Goal: Navigation & Orientation: Find specific page/section

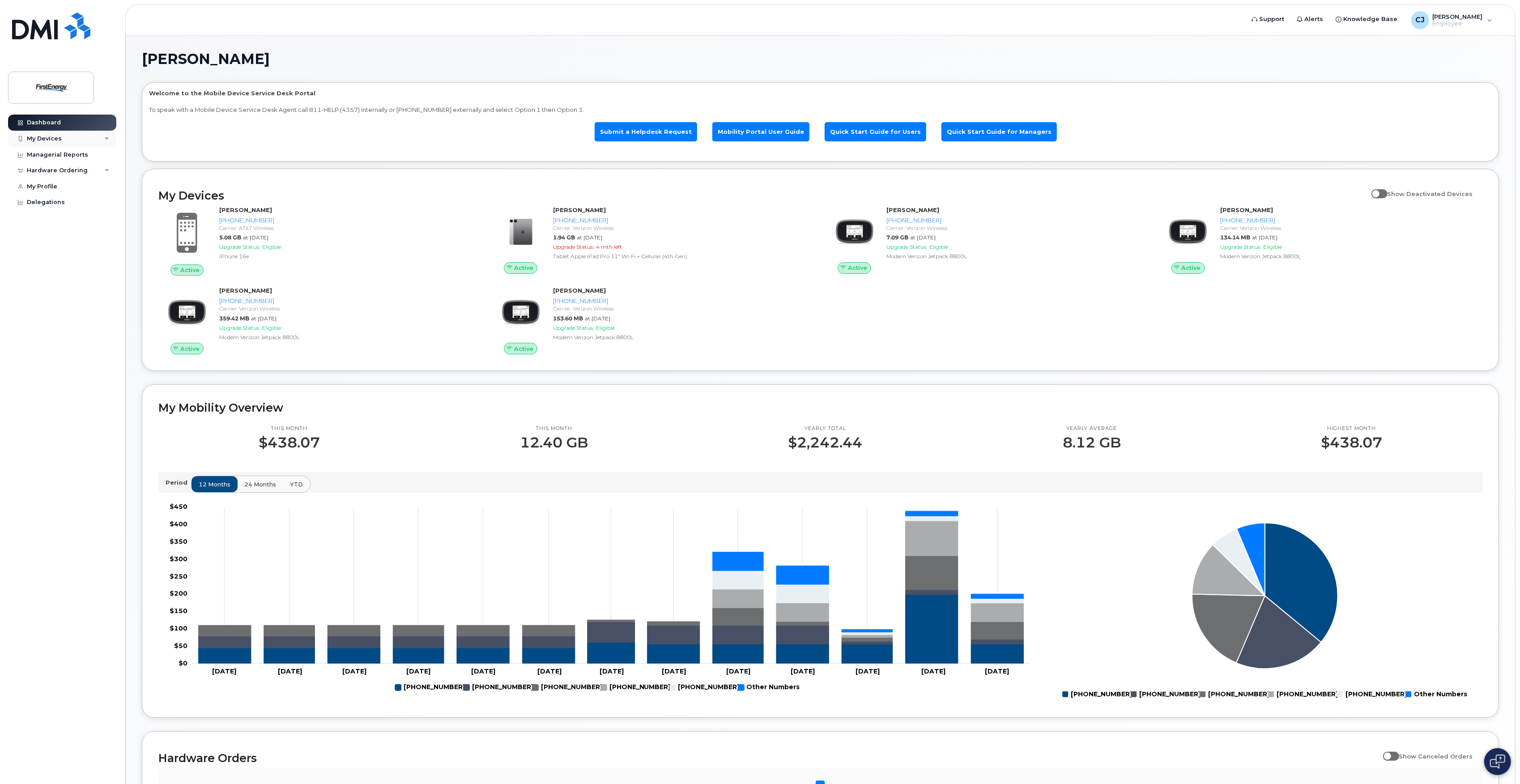
click at [65, 138] on div "My Devices" at bounding box center [63, 138] width 109 height 16
click at [54, 614] on div "Dashboard My Devices Add Device [PHONE_NUMBER] ([PERSON_NAME]) [PHONE_NUMBER] (…" at bounding box center [63, 442] width 110 height 656
click at [90, 143] on div "My Devices" at bounding box center [63, 138] width 109 height 16
click at [92, 140] on div "My Devices" at bounding box center [63, 138] width 109 height 16
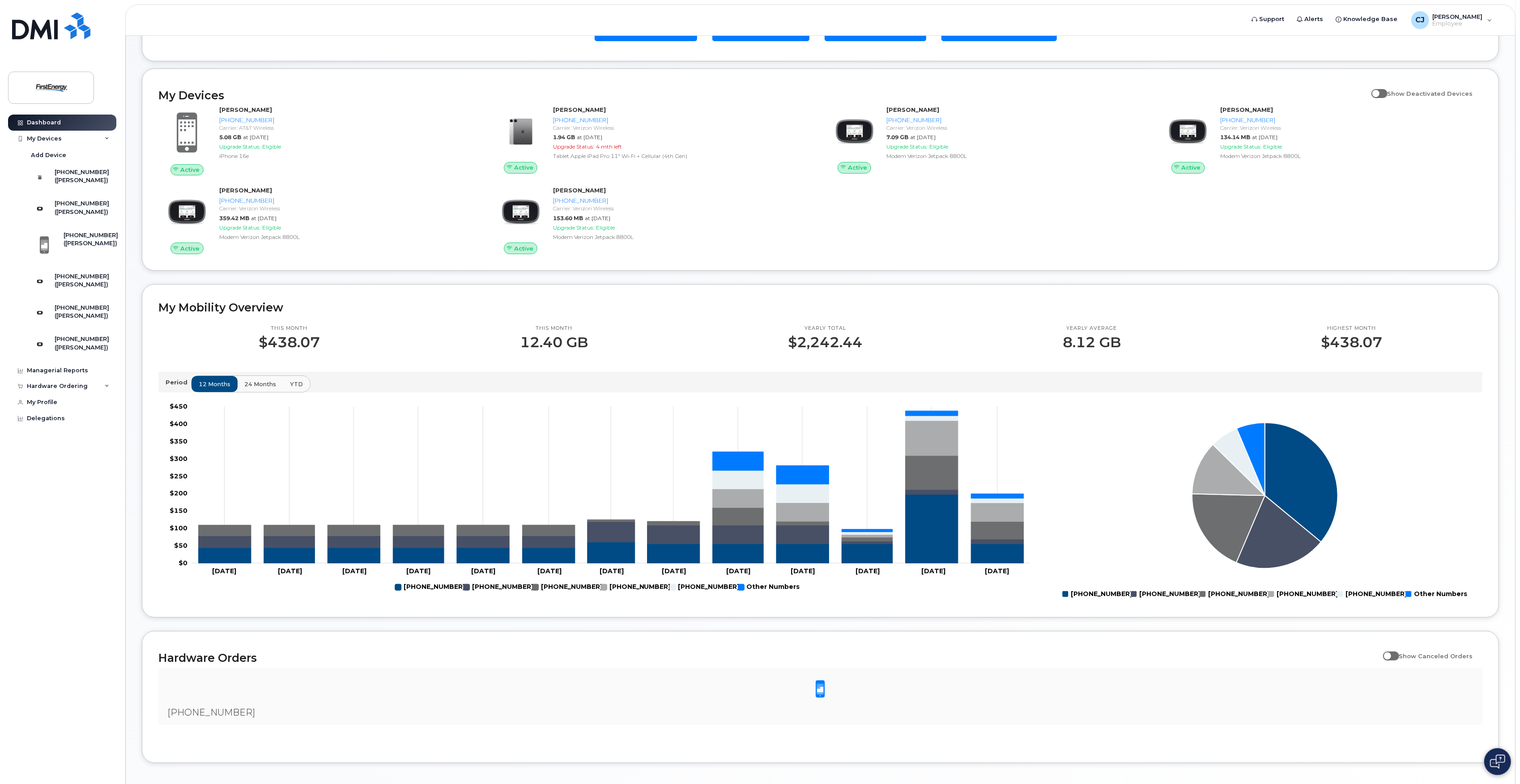
scroll to position [79, 0]
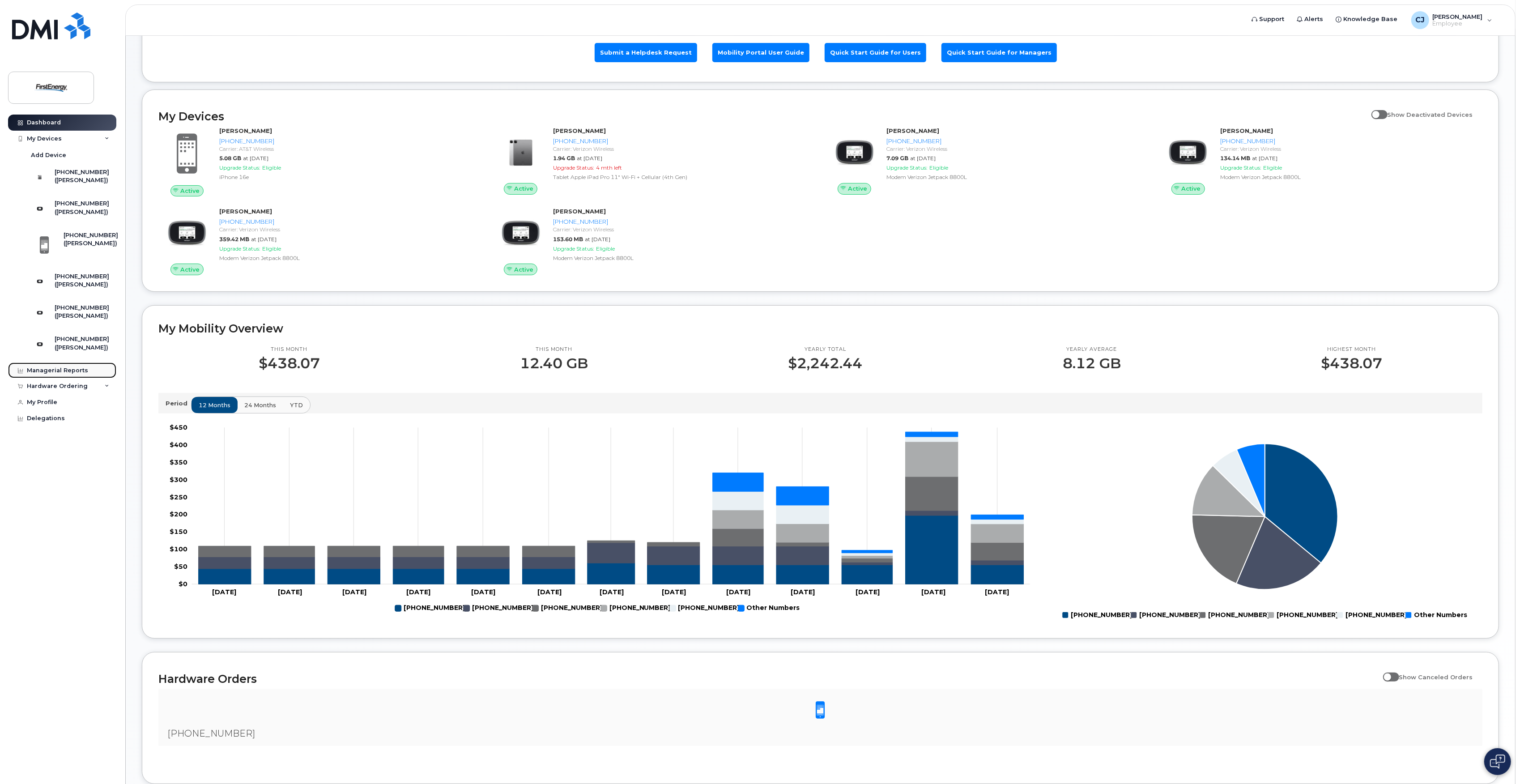
click at [66, 374] on div "Managerial Reports" at bounding box center [57, 370] width 61 height 7
click at [51, 374] on div "Managerial Reports" at bounding box center [57, 370] width 61 height 7
click at [104, 388] on icon at bounding box center [107, 386] width 5 height 5
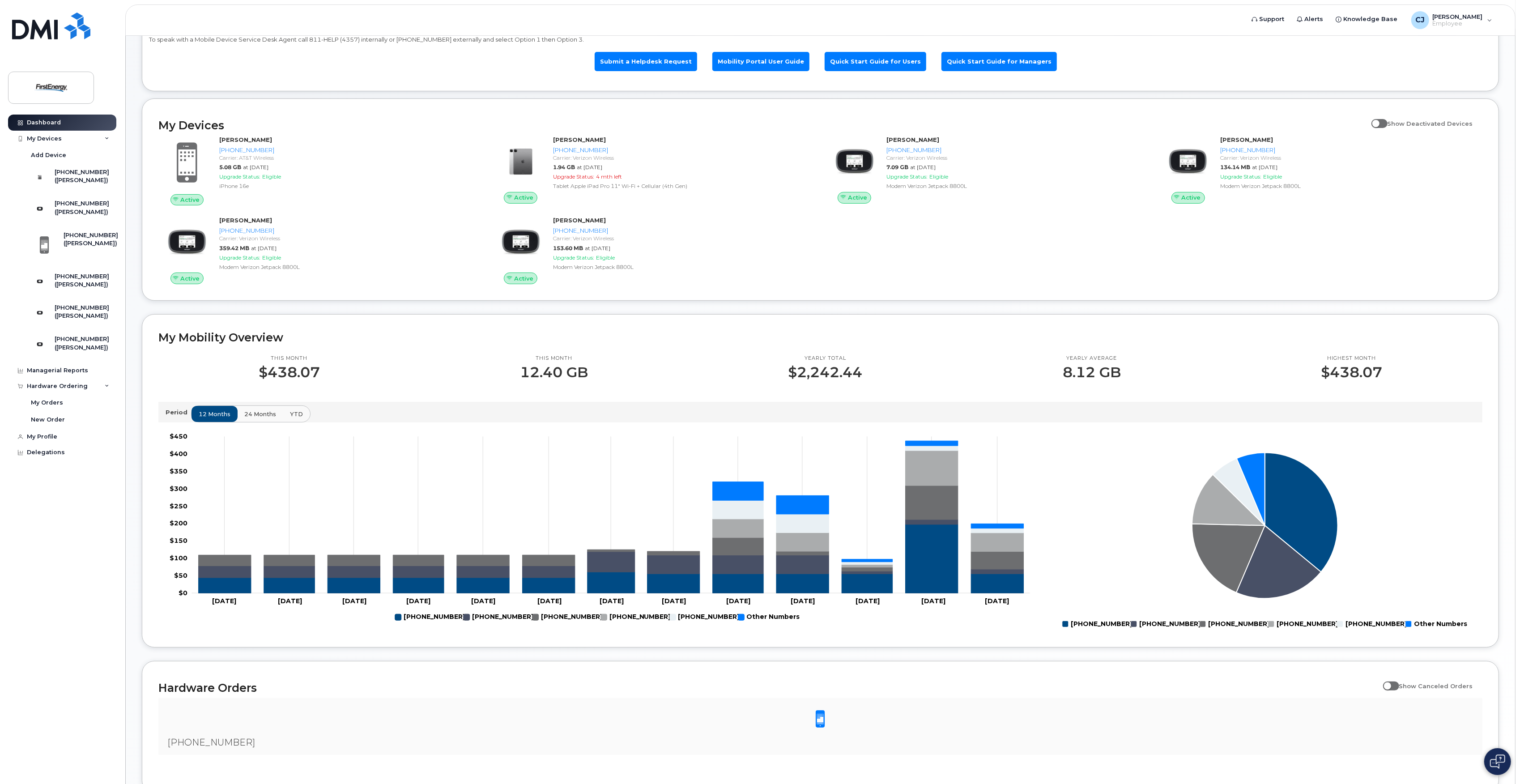
scroll to position [0, 0]
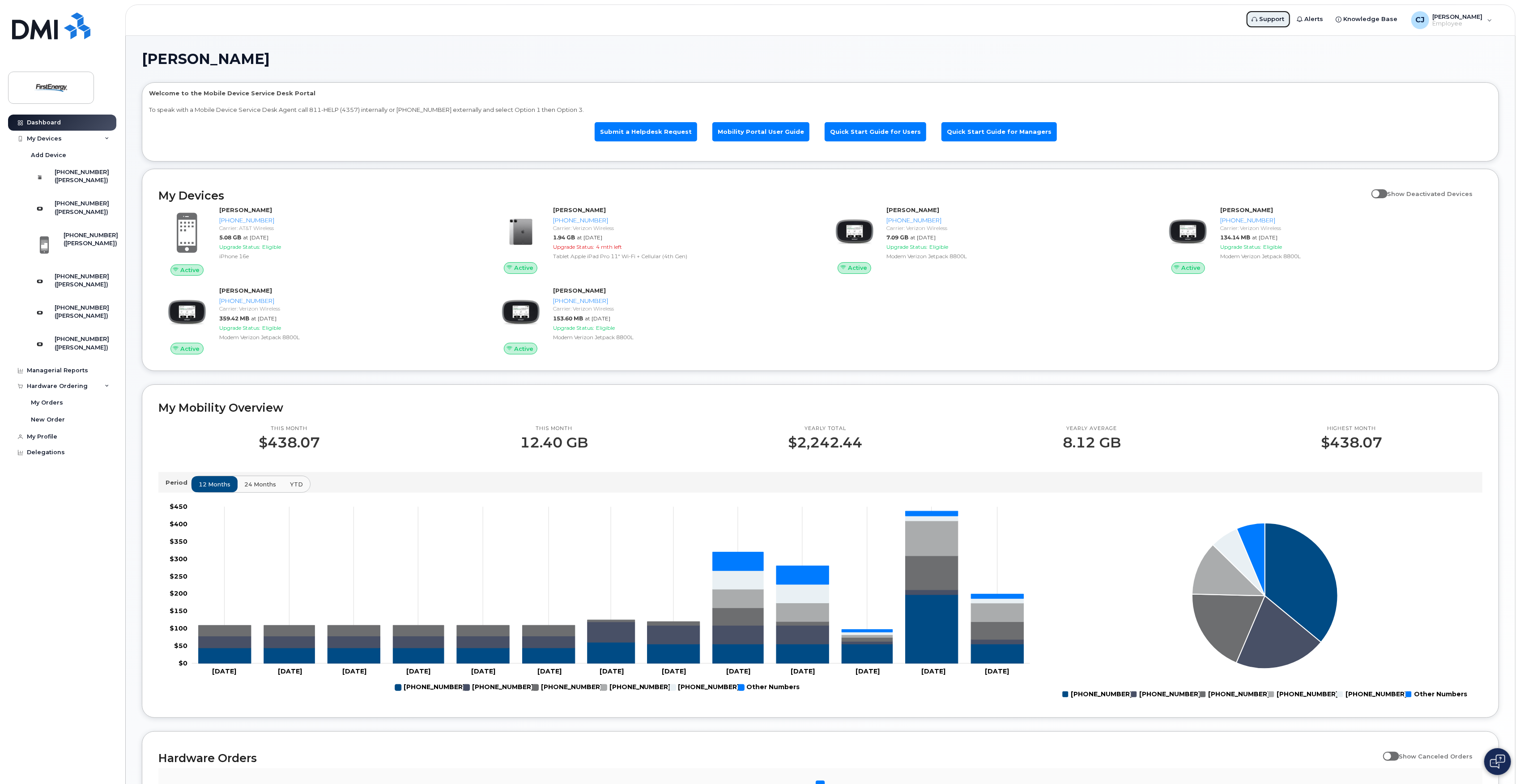
click at [1279, 20] on span "Support" at bounding box center [1272, 19] width 25 height 9
click at [36, 90] on img at bounding box center [51, 88] width 69 height 26
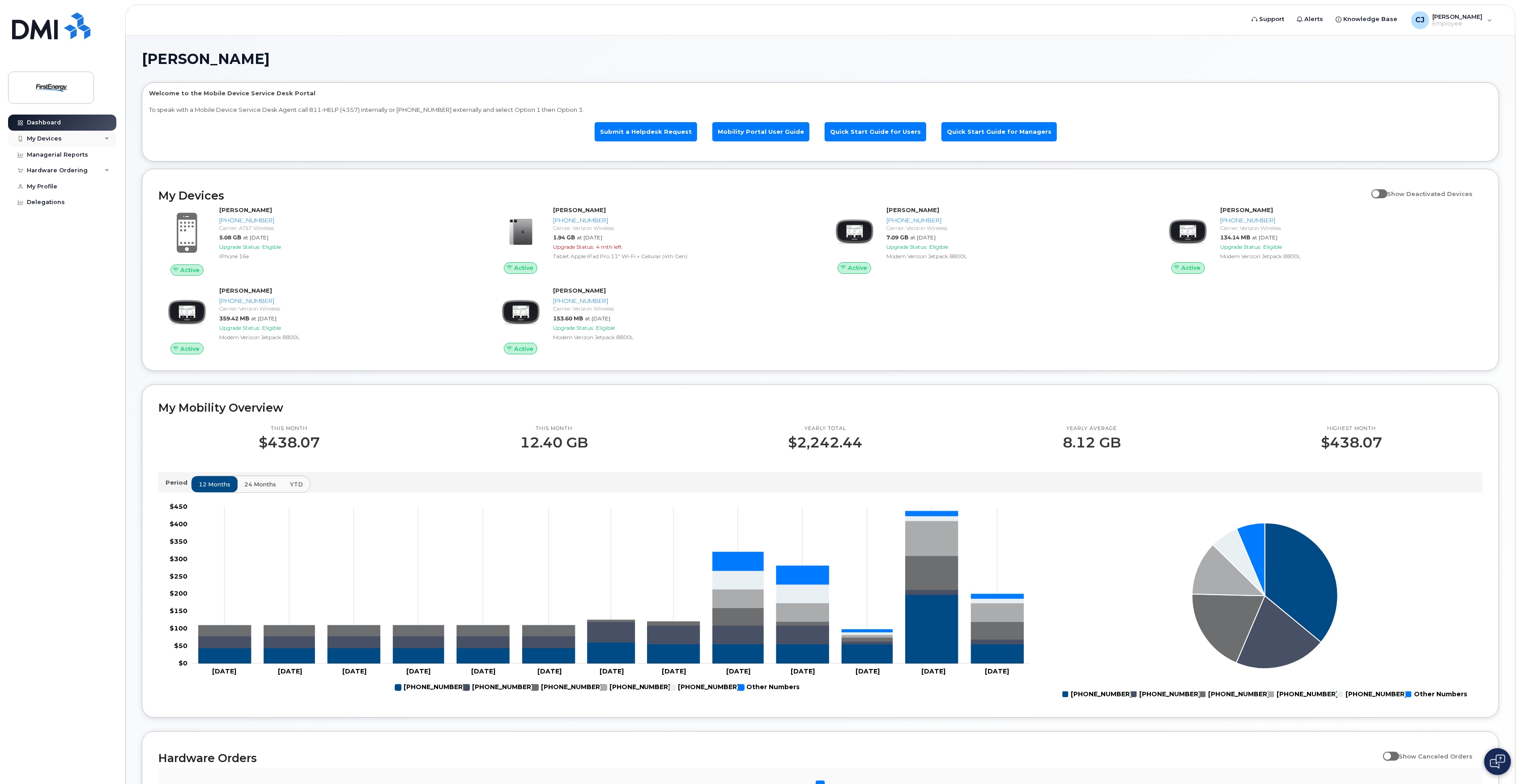
click at [104, 140] on icon at bounding box center [107, 139] width 5 height 5
click at [40, 179] on link "My Profile" at bounding box center [63, 186] width 109 height 16
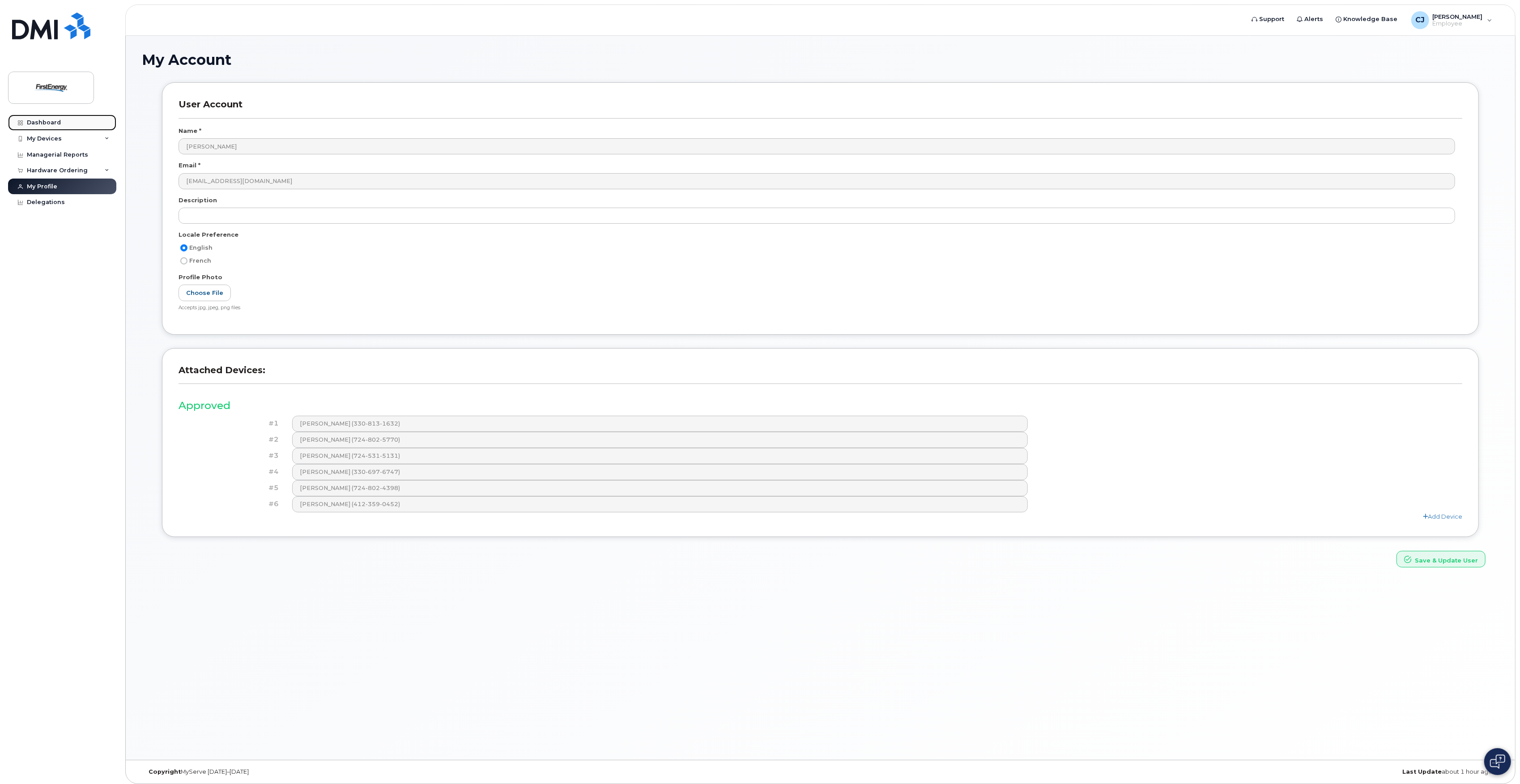
click at [54, 125] on div "Dashboard" at bounding box center [44, 123] width 34 height 7
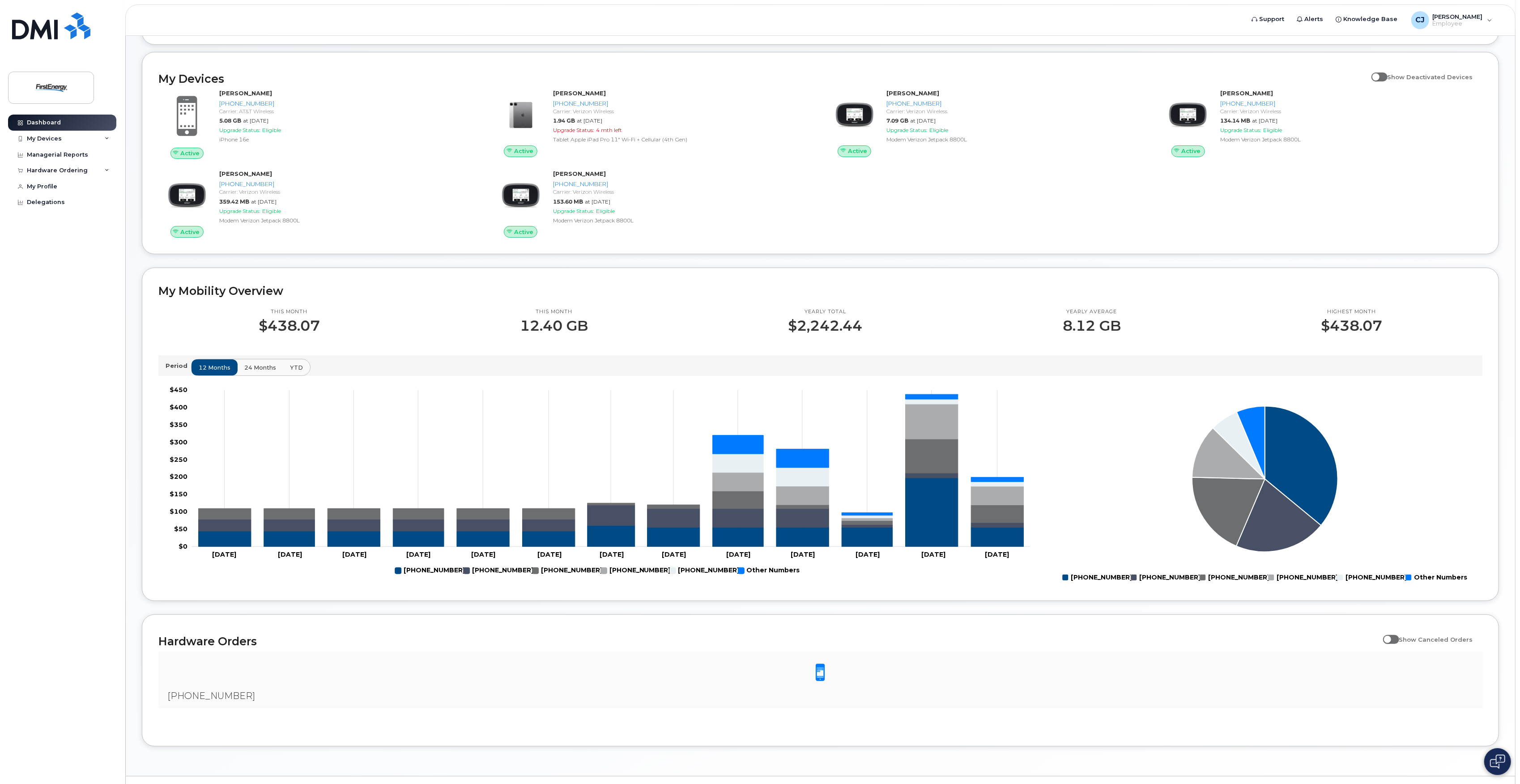
scroll to position [139, 0]
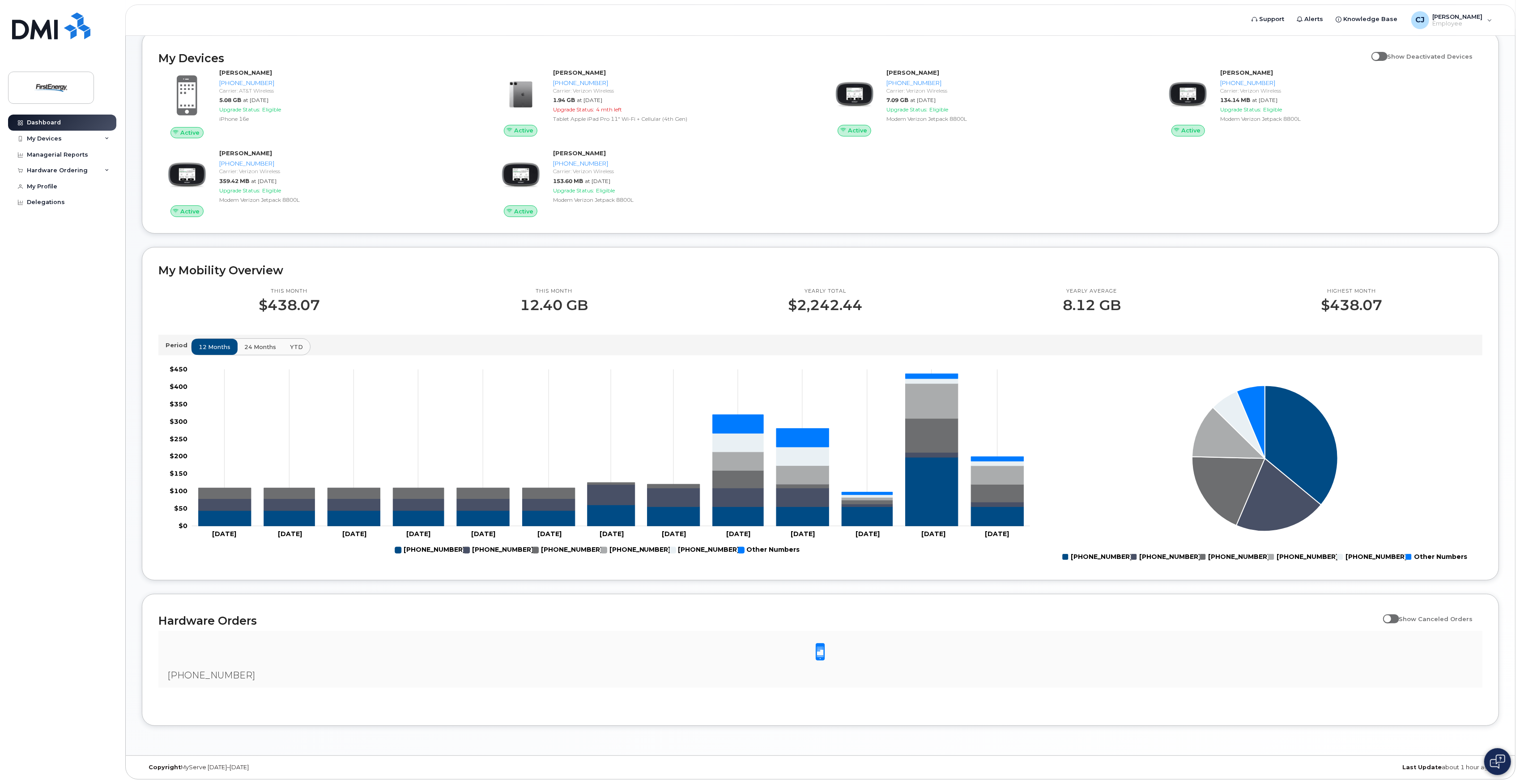
click at [788, 714] on div "Hardware Orders Show Canceled Orders [PHONE_NUMBER] Showing 1 To 10 Of 40 Entri…" at bounding box center [820, 660] width 1357 height 132
click at [184, 722] on div "Hardware Orders Show Canceled Orders [PHONE_NUMBER] Showing 1 To 10 Of 40 Entri…" at bounding box center [820, 660] width 1357 height 132
drag, startPoint x: 151, startPoint y: 773, endPoint x: 247, endPoint y: 780, distance: 96.3
click at [247, 780] on body "Support Alerts Knowledge Base [PERSON_NAME], [PERSON_NAME] E Employee English F…" at bounding box center [760, 323] width 1520 height 921
drag, startPoint x: 247, startPoint y: 780, endPoint x: 355, endPoint y: 760, distance: 109.8
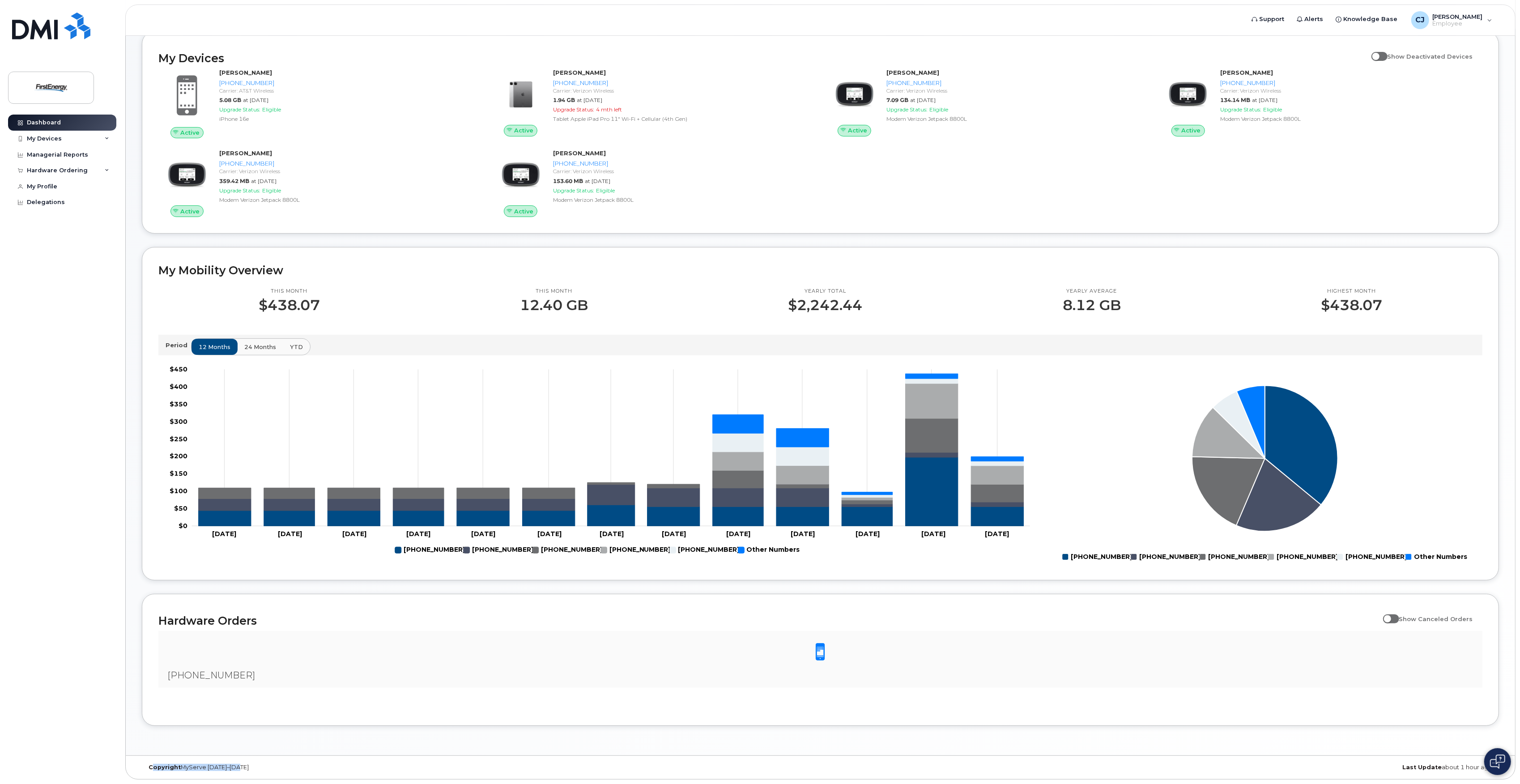
click at [355, 760] on div "Copyright MyServe [DATE]–[DATE] Last Update about 1 hour ago" at bounding box center [820, 767] width 1390 height 23
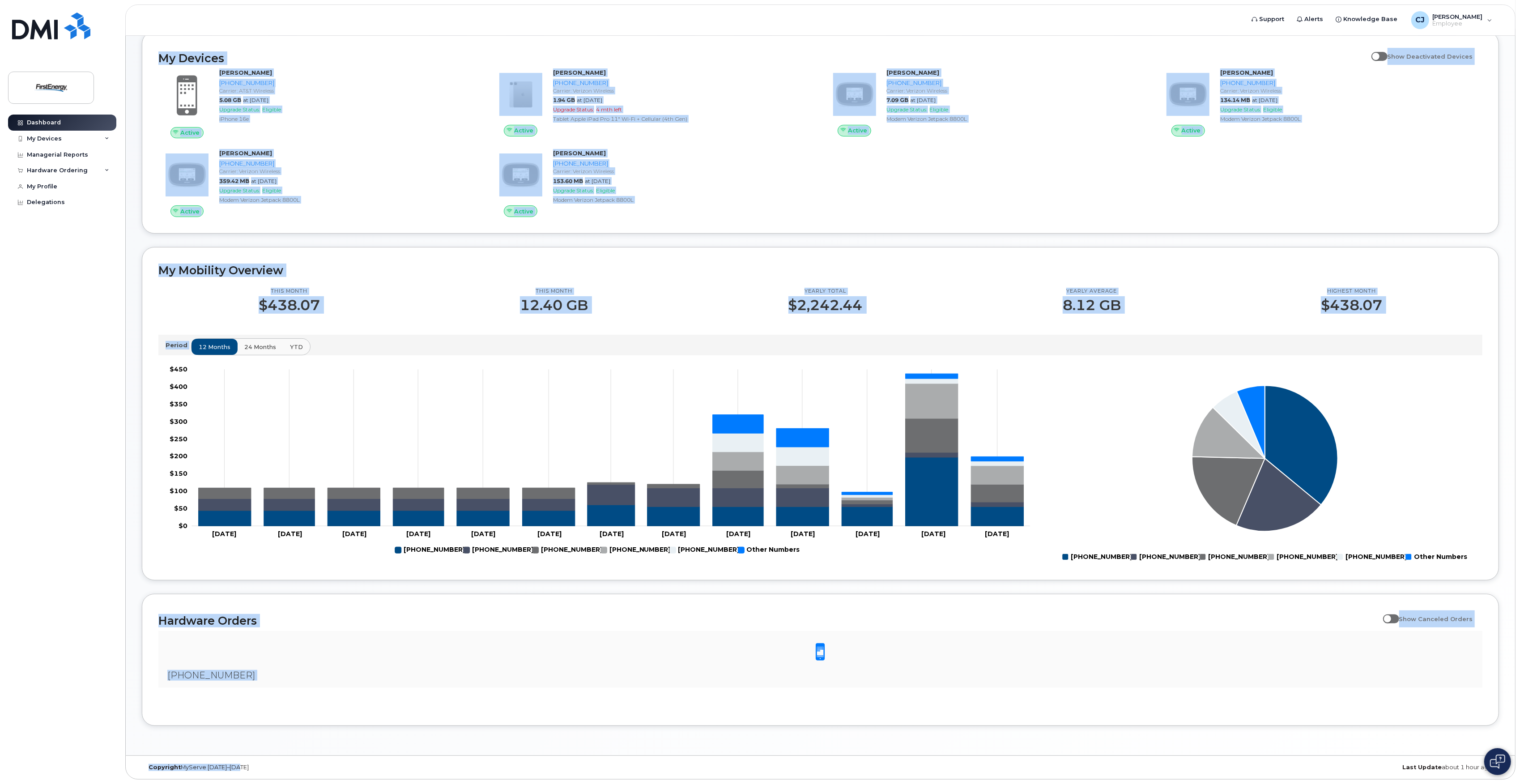
drag, startPoint x: 266, startPoint y: 767, endPoint x: 109, endPoint y: 779, distance: 157.5
click at [109, 779] on body "Support Alerts Knowledge Base [PERSON_NAME], [PERSON_NAME] E Employee English F…" at bounding box center [760, 323] width 1520 height 921
drag, startPoint x: 109, startPoint y: 779, endPoint x: 151, endPoint y: 778, distance: 42.0
click at [151, 780] on body "Support Alerts Knowledge Base [PERSON_NAME], [PERSON_NAME] E Employee English F…" at bounding box center [760, 323] width 1520 height 921
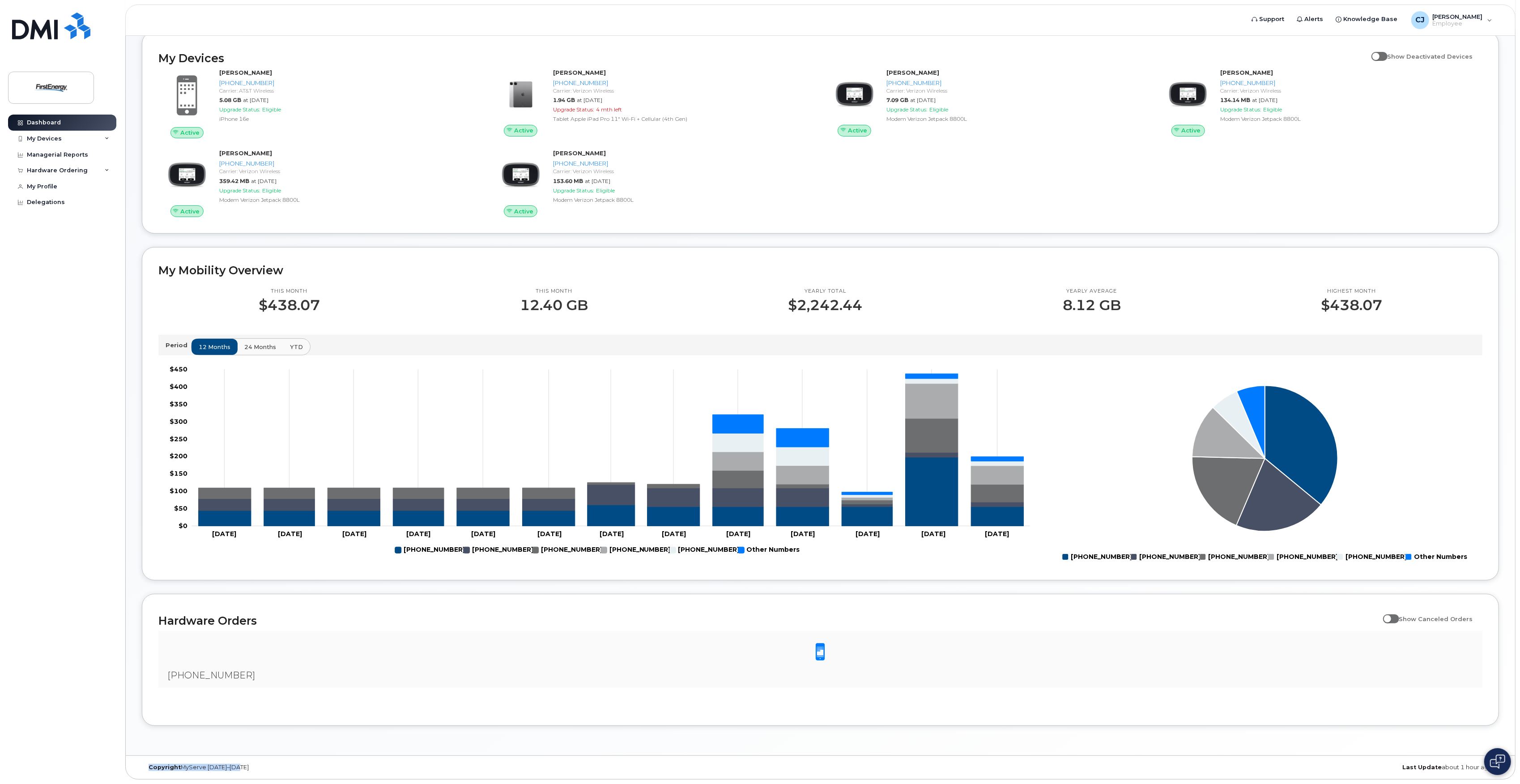
drag, startPoint x: 150, startPoint y: 769, endPoint x: 279, endPoint y: 760, distance: 129.3
click at [279, 760] on div "Copyright MyServe [DATE]–[DATE] Last Update about 1 hour ago" at bounding box center [820, 767] width 1390 height 23
drag, startPoint x: 279, startPoint y: 760, endPoint x: 275, endPoint y: 772, distance: 12.6
click at [275, 772] on div "Copyright MyServe [DATE]–[DATE] Last Update about 1 hour ago" at bounding box center [820, 767] width 1390 height 23
click at [36, 588] on div "Dashboard My Devices Add Device [PHONE_NUMBER] ([PERSON_NAME]) [PHONE_NUMBER] (…" at bounding box center [63, 442] width 110 height 656
